Goal: Information Seeking & Learning: Find specific page/section

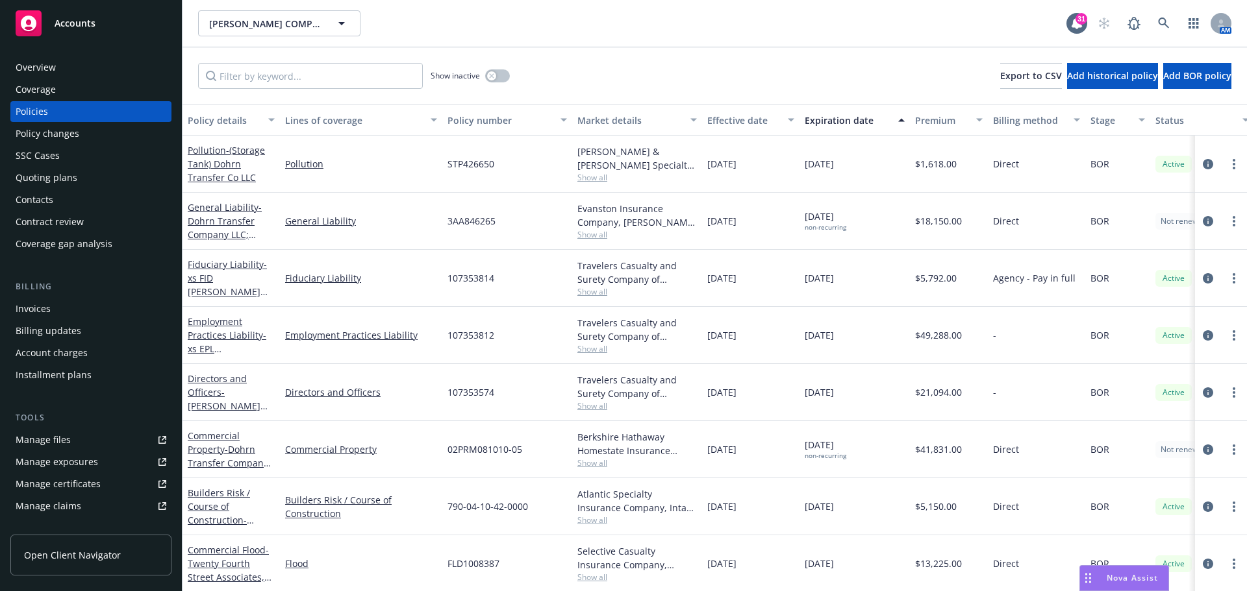
click at [60, 67] on div "Overview" at bounding box center [91, 67] width 151 height 21
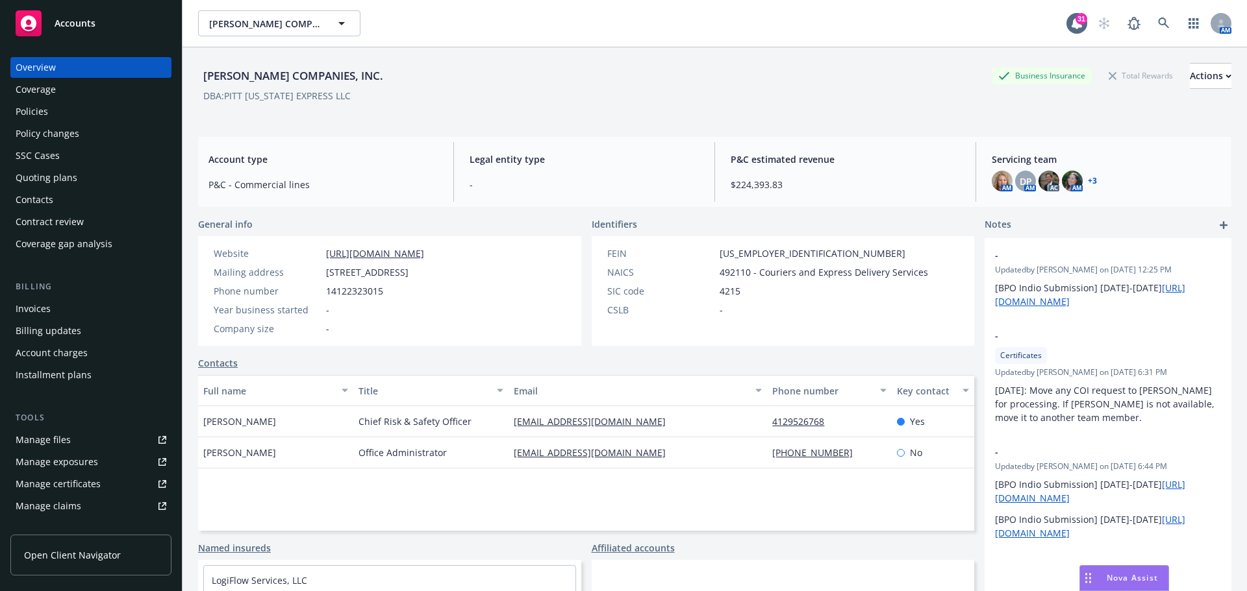
click at [37, 112] on div "Policies" at bounding box center [32, 111] width 32 height 21
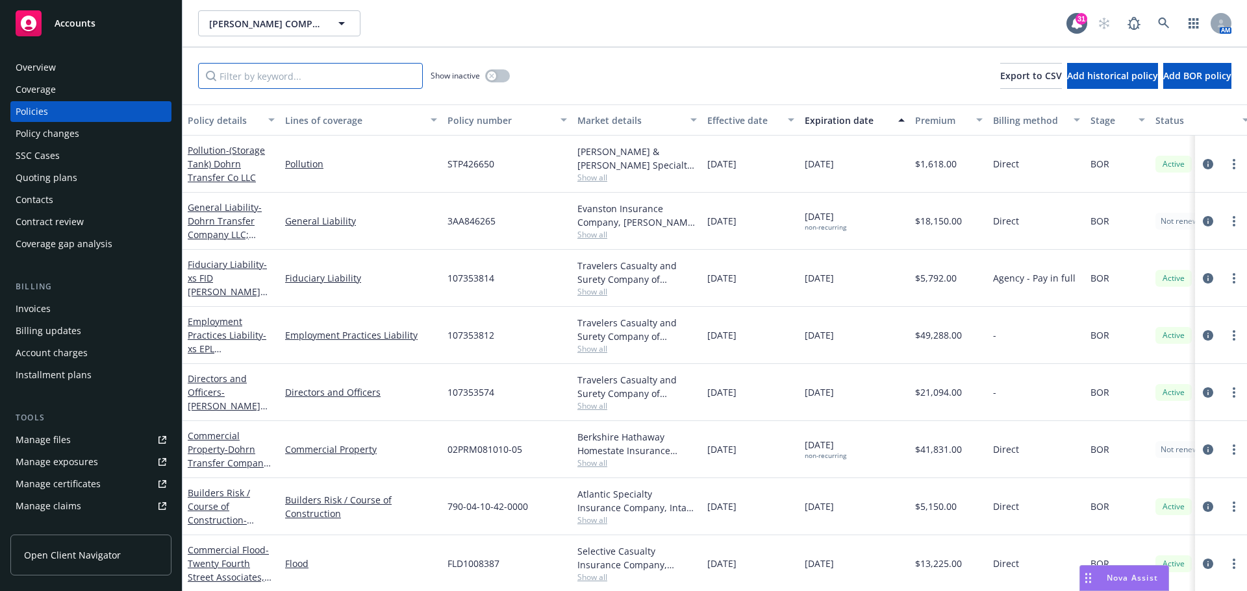
click at [223, 83] on input "Filter by keyword..." at bounding box center [310, 76] width 225 height 26
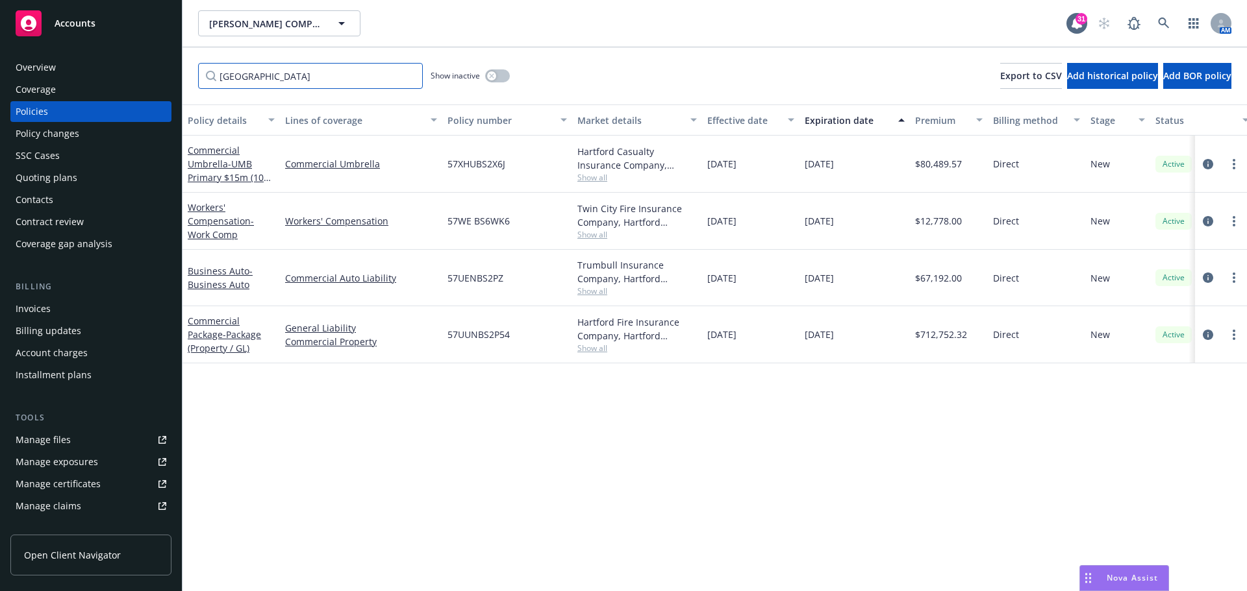
type input "[GEOGRAPHIC_DATA]"
click at [72, 70] on div "Overview" at bounding box center [91, 67] width 151 height 21
